Goal: Transaction & Acquisition: Purchase product/service

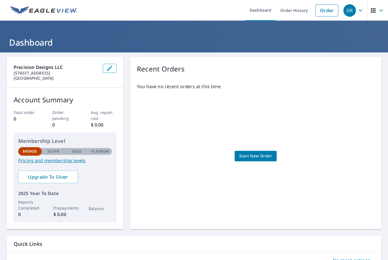
click at [261, 154] on span "Start New Order" at bounding box center [255, 156] width 33 height 7
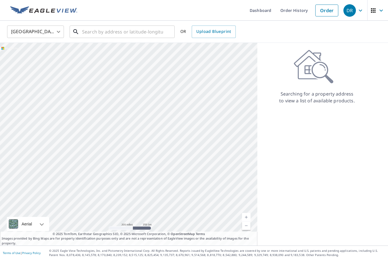
click at [135, 36] on input "text" at bounding box center [122, 32] width 81 height 16
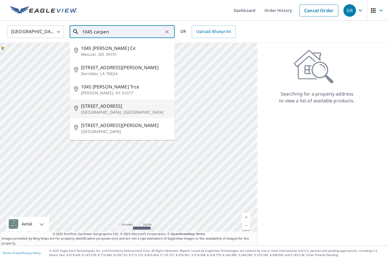
click at [133, 111] on p "Mosheim, TN 37818" at bounding box center [125, 113] width 89 height 6
type input "1045 Carpenters Chapel Rd Mosheim, TN 37818"
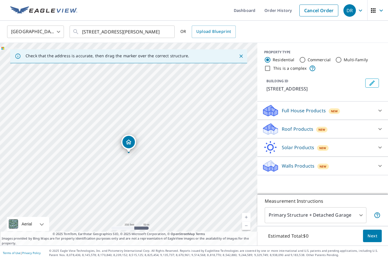
click at [381, 114] on div at bounding box center [380, 111] width 14 height 14
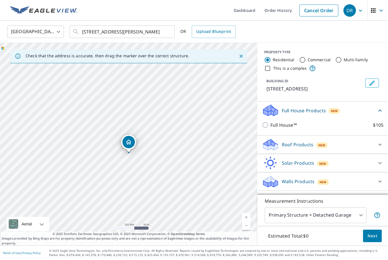
click at [266, 129] on input "Full House™ $105" at bounding box center [266, 125] width 9 height 7
checkbox input "true"
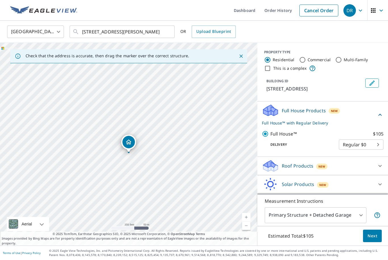
click at [379, 153] on body "DR DR Dashboard Order History Cancel Order DR United States US ​ 1045 Carpenter…" at bounding box center [194, 130] width 388 height 260
click at [383, 154] on li "Regular $0" at bounding box center [361, 151] width 45 height 10
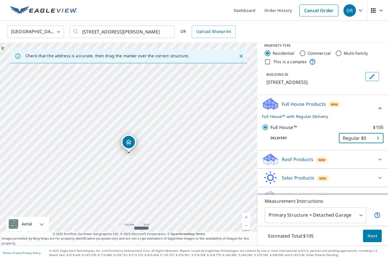
scroll to position [6, 0]
click at [379, 198] on icon at bounding box center [379, 197] width 3 height 2
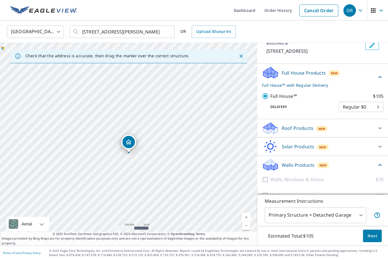
scroll to position [18, 0]
click at [354, 220] on body "DR DR Dashboard Order History Cancel Order DR United States US ​ 1045 Carpenter…" at bounding box center [194, 130] width 388 height 260
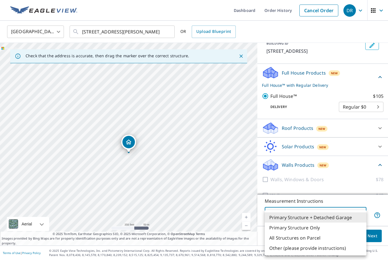
click at [348, 213] on li "Primary Structure + Detached Garage" at bounding box center [316, 218] width 102 height 10
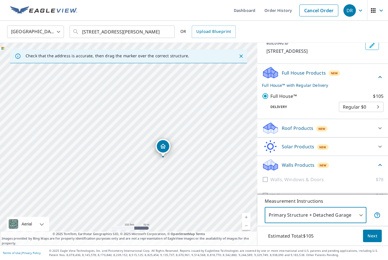
click at [247, 217] on link "Current Level 17, Zoom In" at bounding box center [246, 217] width 9 height 9
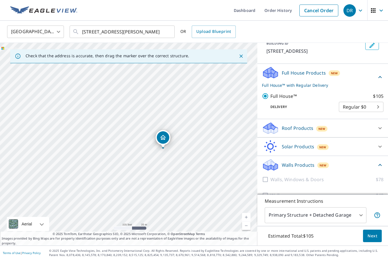
click at [246, 217] on link "Current Level 18, Zoom In" at bounding box center [246, 217] width 9 height 9
click at [250, 216] on div "1045 Carpenters Chapel Rd Mosheim, TN 37818" at bounding box center [128, 144] width 257 height 203
click at [243, 215] on link "Current Level 19, Zoom In" at bounding box center [246, 217] width 9 height 9
click at [245, 216] on link "Current Level 20, Zoom In Disabled" at bounding box center [246, 217] width 9 height 9
click at [373, 237] on span "Next" at bounding box center [372, 236] width 10 height 7
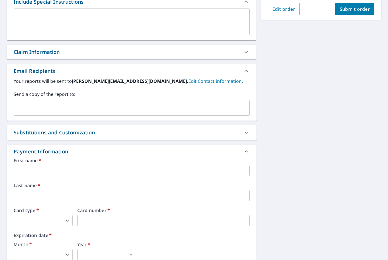
scroll to position [154, 0]
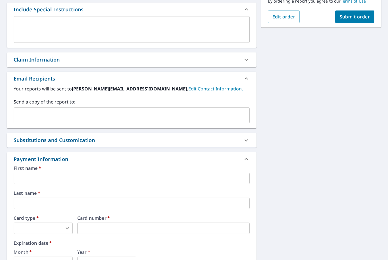
click at [246, 56] on icon at bounding box center [246, 59] width 7 height 7
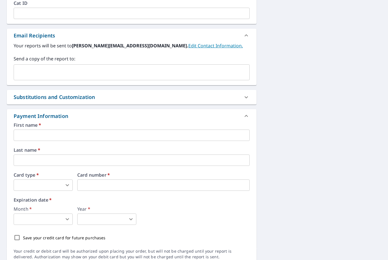
scroll to position [318, 0]
click at [24, 130] on input "text" at bounding box center [132, 135] width 236 height 11
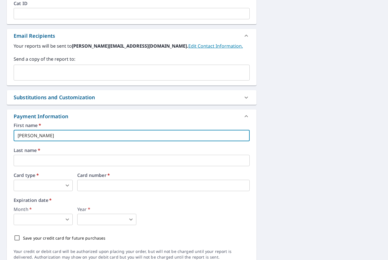
type input "Derek"
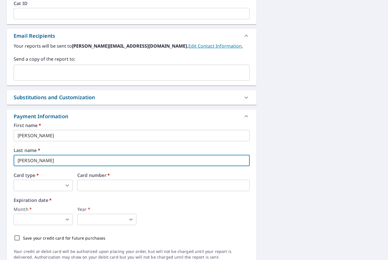
type input "Ratkowski"
click at [29, 163] on body "DR DR Dashboard Order History Cancel Order DR Dashboard / Finalize Order Finali…" at bounding box center [194, 130] width 388 height 260
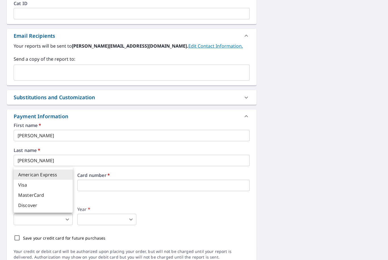
click at [23, 196] on li "MasterCard" at bounding box center [43, 195] width 59 height 10
type input "3"
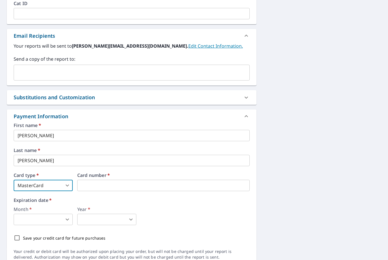
click at [17, 232] on input "Save your credit card for future purchases" at bounding box center [17, 238] width 12 height 12
checkbox input "true"
click at [57, 199] on body "DR DR Dashboard Order History Cancel Order DR Dashboard / Finalize Order Finali…" at bounding box center [194, 130] width 388 height 260
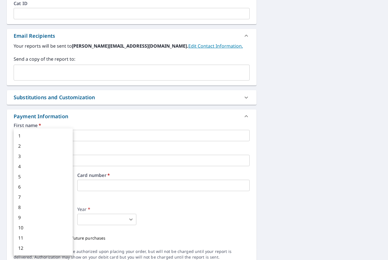
click at [34, 217] on li "9" at bounding box center [43, 218] width 59 height 10
type input "9"
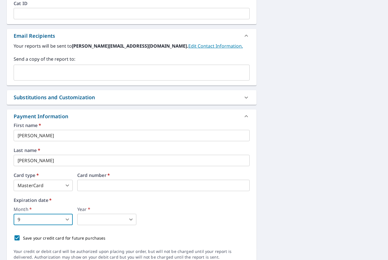
click at [103, 198] on body "DR DR Dashboard Order History Cancel Order DR Dashboard / Finalize Order Finali…" at bounding box center [194, 130] width 388 height 260
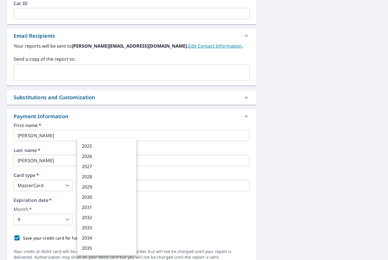
click at [108, 198] on li "2030" at bounding box center [106, 197] width 59 height 10
type input "2030"
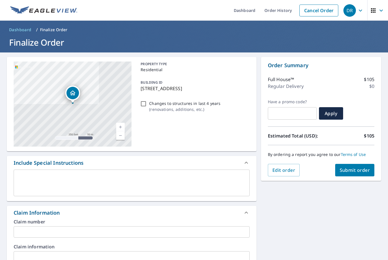
scroll to position [0, 0]
click at [361, 167] on span "Submit order" at bounding box center [354, 170] width 30 height 6
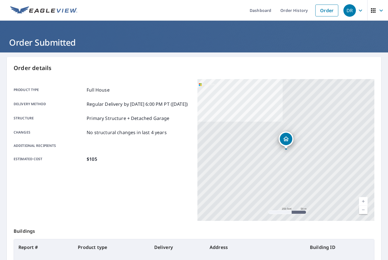
click at [377, 9] on icon "button" at bounding box center [380, 10] width 7 height 7
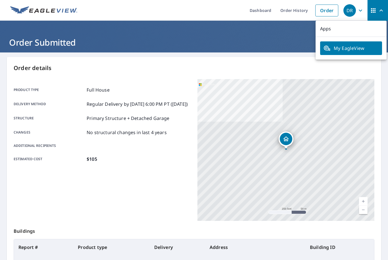
click at [374, 9] on icon "button" at bounding box center [373, 10] width 5 height 5
click at [358, 49] on span "My EagleView" at bounding box center [350, 48] width 55 height 7
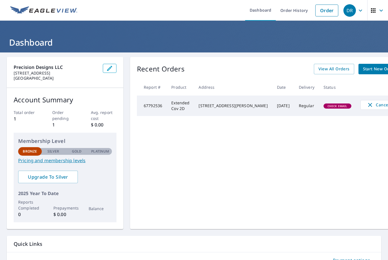
click at [377, 14] on span "button" at bounding box center [378, 11] width 16 height 14
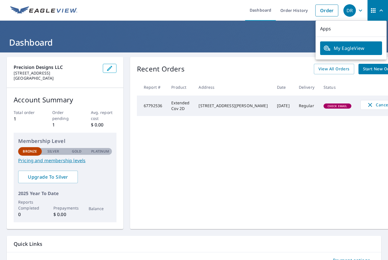
click at [364, 11] on span "DR" at bounding box center [354, 11] width 22 height 14
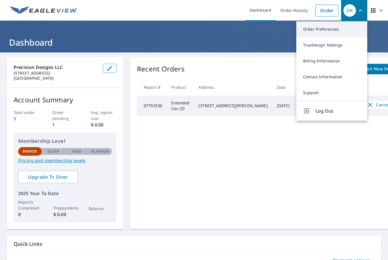
click at [322, 31] on link "Order Preferences" at bounding box center [331, 29] width 71 height 16
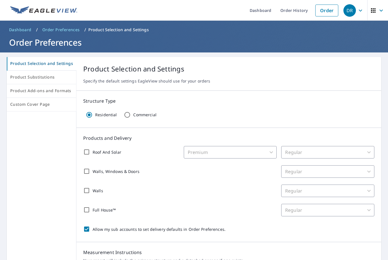
click at [23, 31] on span "Dashboard" at bounding box center [20, 30] width 22 height 6
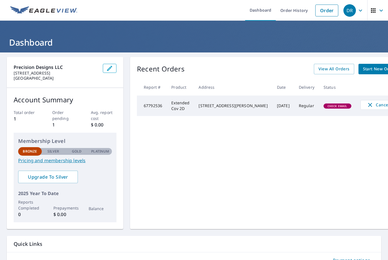
click at [368, 68] on span "Start New Order" at bounding box center [379, 69] width 33 height 7
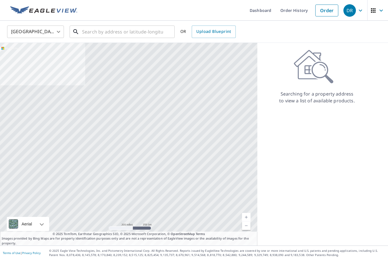
click at [138, 32] on input "text" at bounding box center [122, 32] width 81 height 16
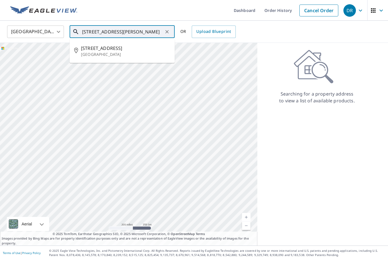
click at [139, 54] on p "Columbia, TN 38401" at bounding box center [125, 55] width 89 height 6
type input "302 Westfield Dr Columbia, TN 38401"
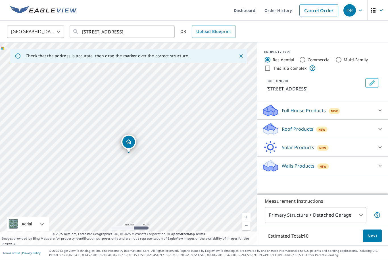
scroll to position [18, 0]
click at [360, 219] on body "DR DR Dashboard Order History Cancel Order DR United States US ​ 302 Westfield …" at bounding box center [194, 130] width 388 height 260
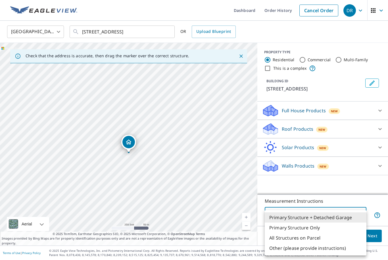
click at [356, 216] on li "Primary Structure + Detached Garage" at bounding box center [316, 218] width 102 height 10
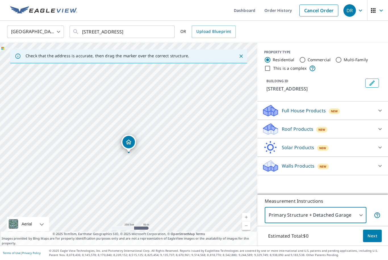
click at [381, 163] on icon at bounding box center [379, 166] width 7 height 7
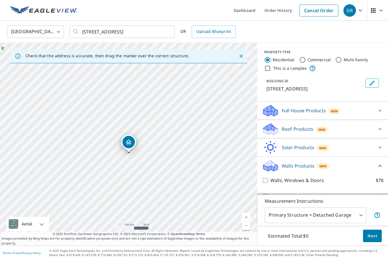
click at [379, 215] on icon at bounding box center [376, 215] width 7 height 7
click at [379, 216] on icon at bounding box center [376, 215] width 7 height 7
click at [37, 5] on link at bounding box center [44, 10] width 74 height 21
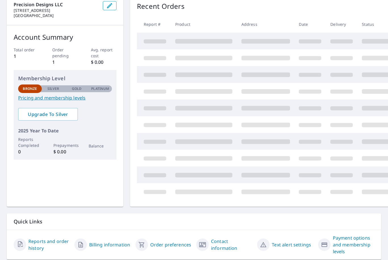
scroll to position [22, 0]
